Goal: Task Accomplishment & Management: Manage account settings

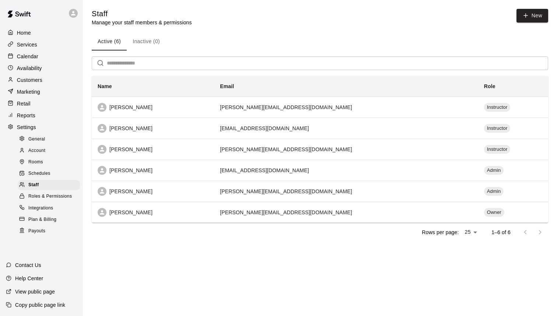
click at [41, 43] on div "Services" at bounding box center [41, 44] width 71 height 11
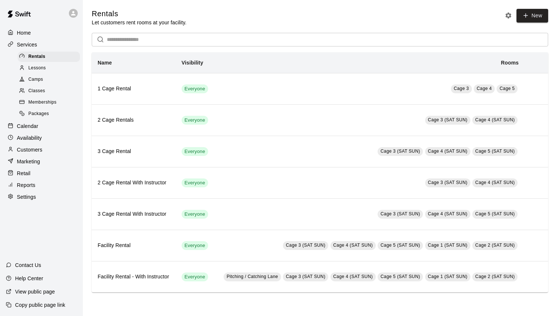
click at [44, 104] on span "Memberships" at bounding box center [42, 102] width 28 height 7
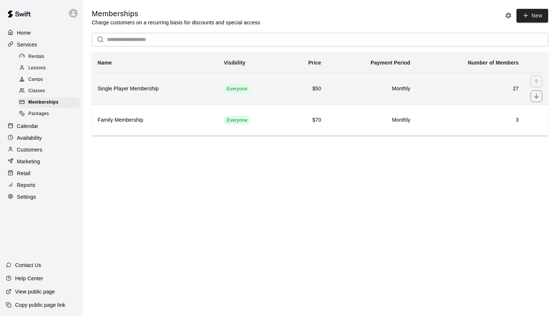
click at [169, 95] on th "Single Player Membership" at bounding box center [155, 88] width 126 height 31
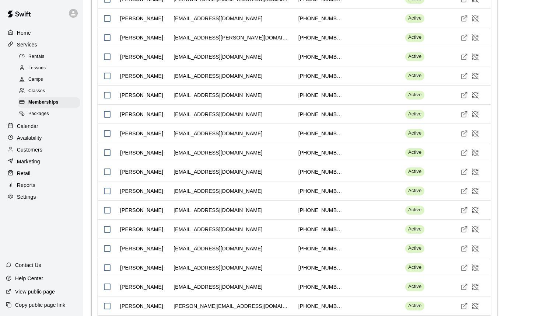
scroll to position [807, 0]
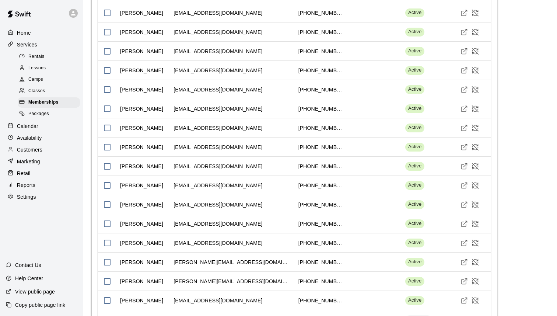
scroll to position [715, 0]
